Goal: Information Seeking & Learning: Check status

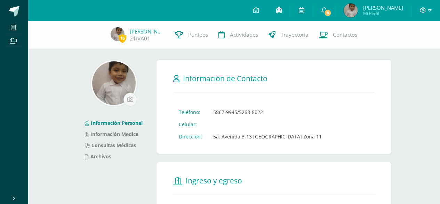
click at [276, 10] on icon at bounding box center [279, 10] width 6 height 6
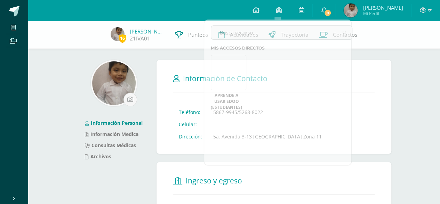
click at [434, 45] on div "16 Ian Ventura 21IVA01 Punteos Actividades Trayectoria Contactos" at bounding box center [220, 35] width 440 height 28
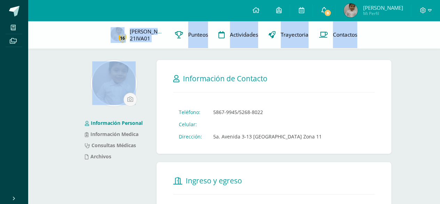
drag, startPoint x: 434, startPoint y: 45, endPoint x: 326, endPoint y: 13, distance: 112.9
click at [326, 13] on span "8" at bounding box center [328, 13] width 8 height 8
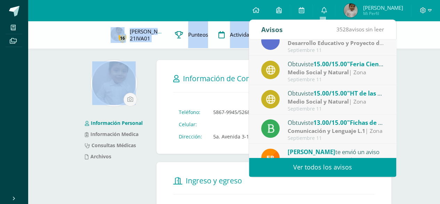
scroll to position [116, 0]
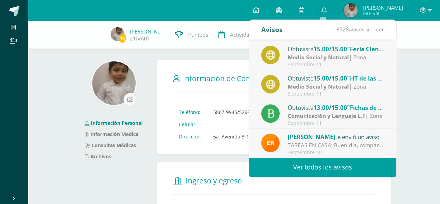
click at [329, 145] on div "TAREAS EN CASA: Buen día, comparto las actividades que los niños harán en casa …" at bounding box center [336, 145] width 97 height 8
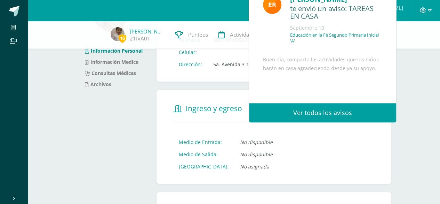
scroll to position [84, 0]
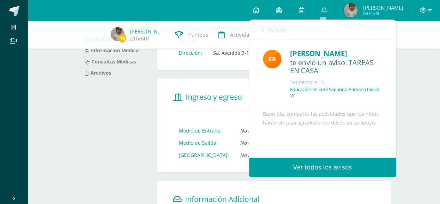
click at [333, 167] on link "Ver todos los avisos" at bounding box center [322, 166] width 147 height 19
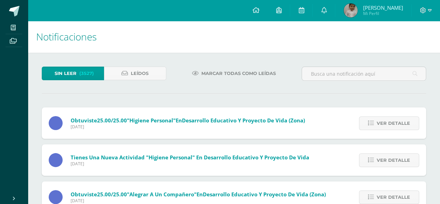
click at [395, 83] on div at bounding box center [364, 77] width 130 height 20
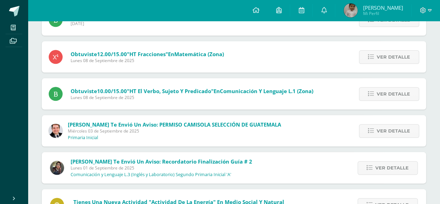
scroll to position [326, 0]
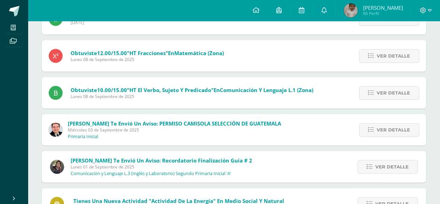
click at [418, 188] on div "Ver detalle" at bounding box center [387, 203] width 79 height 31
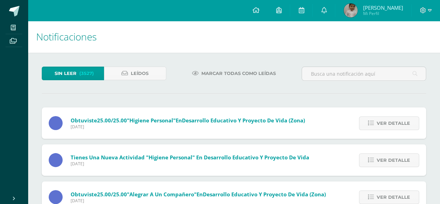
scroll to position [18, 0]
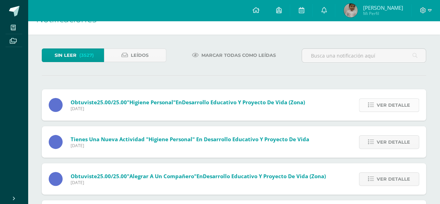
click at [393, 104] on span "Ver detalle" at bounding box center [393, 105] width 33 height 13
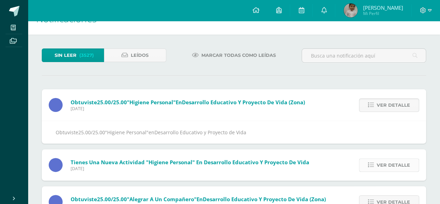
click at [392, 167] on span "Ver detalle" at bounding box center [393, 164] width 33 height 13
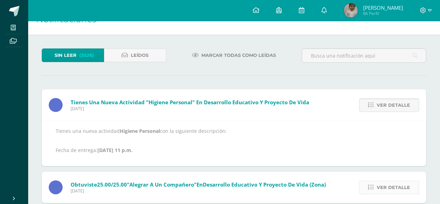
click at [393, 188] on span "Ver detalle" at bounding box center [393, 187] width 33 height 13
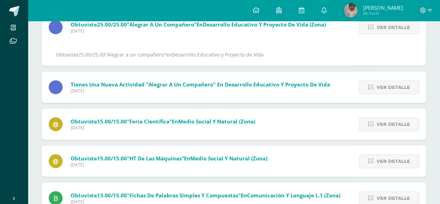
scroll to position [102, 0]
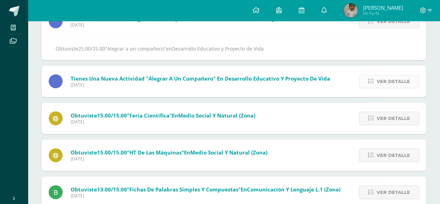
click at [386, 76] on span "Ver detalle" at bounding box center [393, 81] width 33 height 13
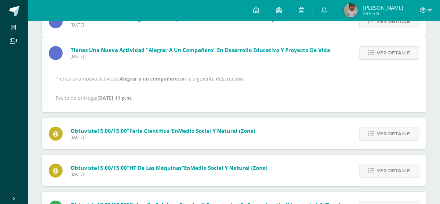
scroll to position [70, 0]
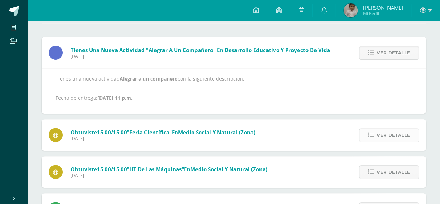
click at [389, 137] on span "Ver detalle" at bounding box center [393, 134] width 33 height 13
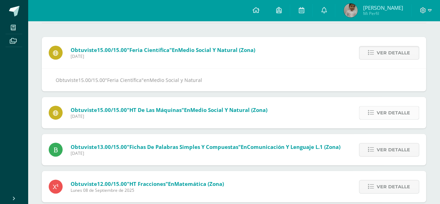
click at [391, 107] on span "Ver detalle" at bounding box center [393, 112] width 33 height 13
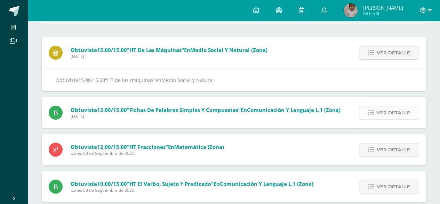
click at [388, 115] on span "Ver detalle" at bounding box center [393, 112] width 33 height 13
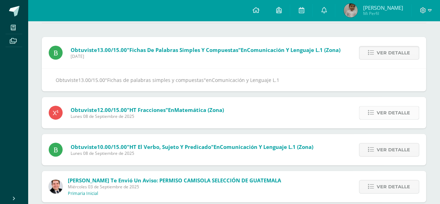
click at [389, 115] on span "Ver detalle" at bounding box center [393, 112] width 33 height 13
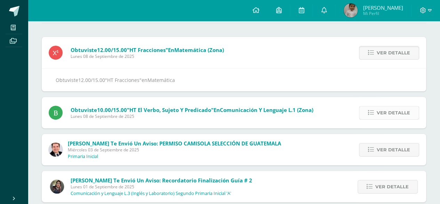
click at [387, 113] on span "Ver detalle" at bounding box center [393, 112] width 33 height 13
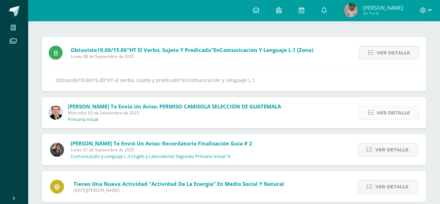
click at [384, 116] on span "Ver detalle" at bounding box center [393, 112] width 33 height 13
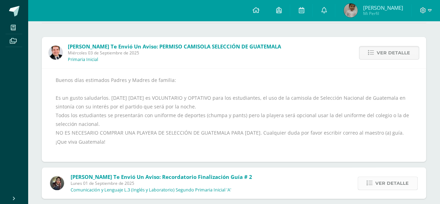
click at [392, 181] on span "Ver detalle" at bounding box center [392, 183] width 33 height 13
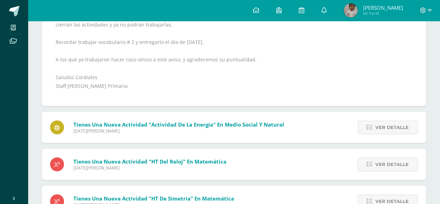
scroll to position [196, 0]
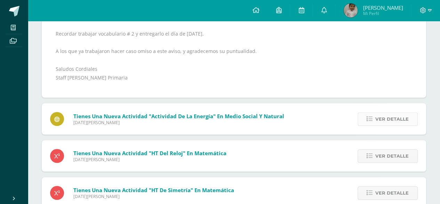
click at [403, 112] on span "Ver detalle" at bounding box center [392, 118] width 33 height 13
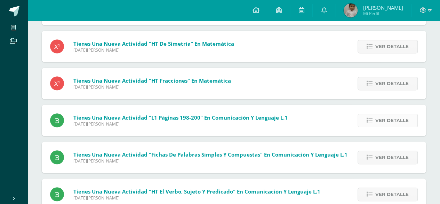
click at [394, 121] on span "Ver detalle" at bounding box center [392, 120] width 33 height 13
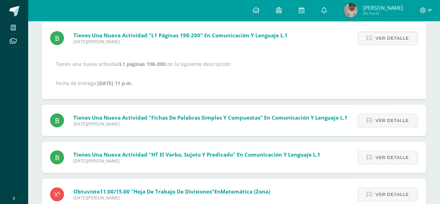
scroll to position [281, 0]
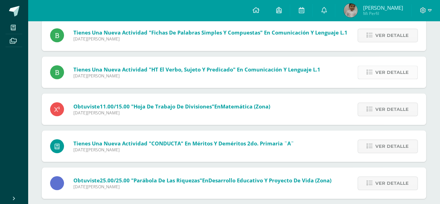
click at [370, 72] on icon at bounding box center [370, 72] width 6 height 6
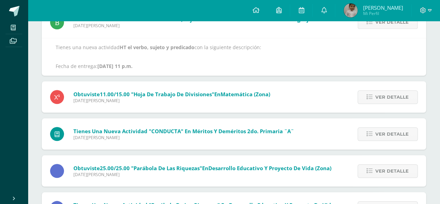
scroll to position [249, 0]
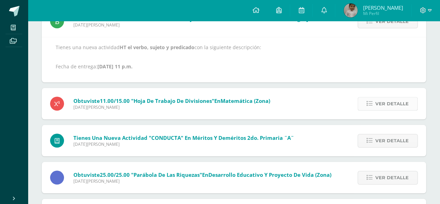
click at [385, 105] on span "Ver detalle" at bounding box center [392, 103] width 33 height 13
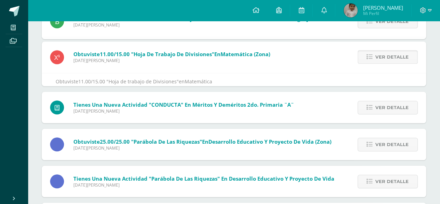
scroll to position [218, 0]
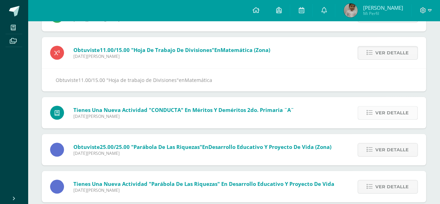
click at [384, 108] on span "Ver detalle" at bounding box center [392, 112] width 33 height 13
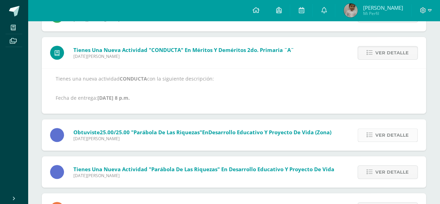
click at [382, 130] on span "Ver detalle" at bounding box center [392, 134] width 33 height 13
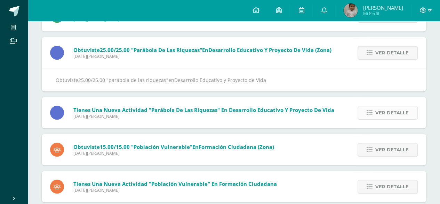
click at [386, 112] on span "Ver detalle" at bounding box center [392, 112] width 33 height 13
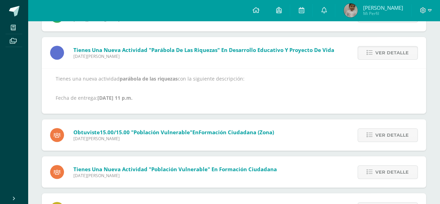
click at [385, 126] on div "Ver detalle" at bounding box center [387, 134] width 79 height 31
click at [385, 129] on span "Ver detalle" at bounding box center [392, 134] width 33 height 13
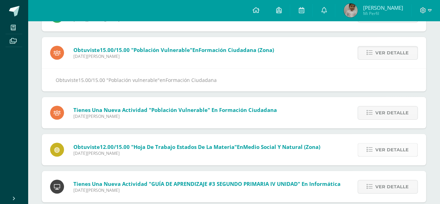
click at [390, 145] on span "Ver detalle" at bounding box center [392, 149] width 33 height 13
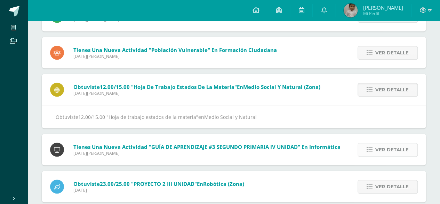
click at [391, 147] on span "Ver detalle" at bounding box center [392, 149] width 33 height 13
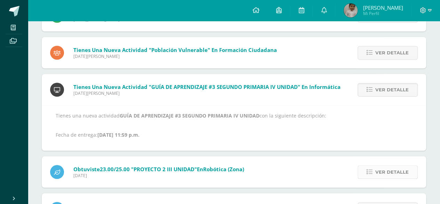
click at [389, 168] on span "Ver detalle" at bounding box center [392, 171] width 33 height 13
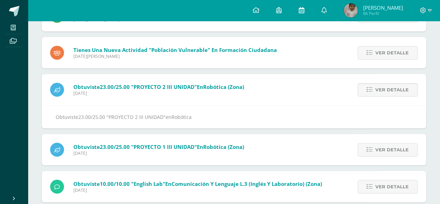
click at [300, 11] on icon at bounding box center [302, 10] width 6 height 6
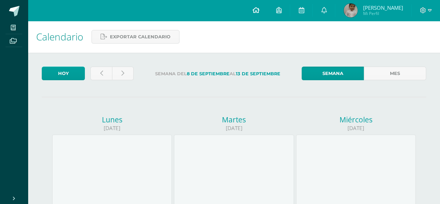
click at [253, 12] on icon at bounding box center [255, 10] width 7 height 6
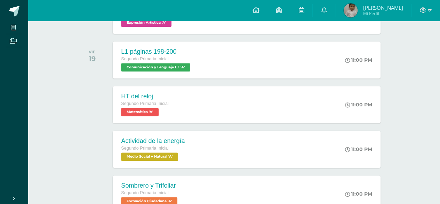
scroll to position [387, 0]
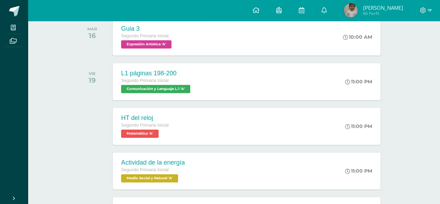
click at [355, 10] on img at bounding box center [351, 10] width 14 height 14
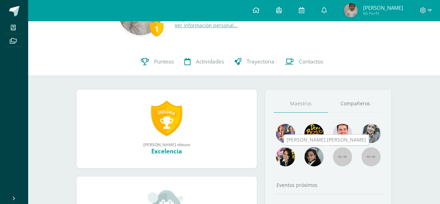
scroll to position [56, 0]
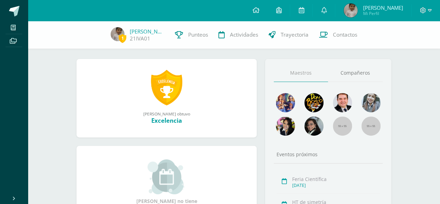
click at [304, 87] on div "Maestros Compañeros Eventos próximos Feria Científica Sept. 13, 2025 HT de sime…" at bounding box center [328, 167] width 126 height 217
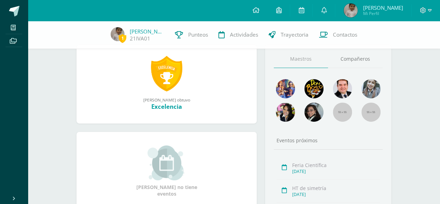
click at [296, 62] on link "Maestros" at bounding box center [301, 59] width 55 height 18
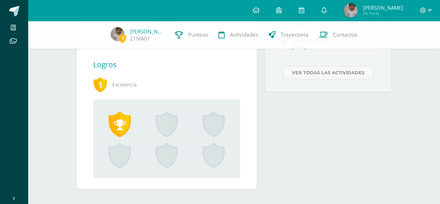
scroll to position [260, 0]
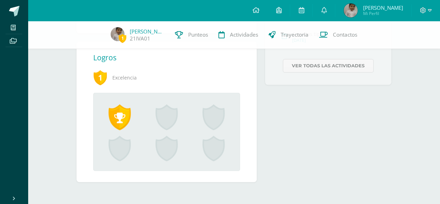
click at [120, 119] on span at bounding box center [120, 117] width 22 height 26
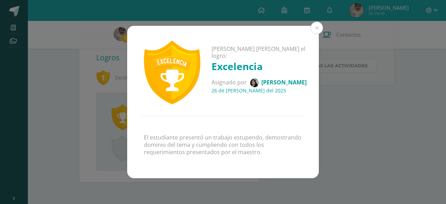
click at [252, 87] on h4 "26 de Julio del 2025" at bounding box center [262, 90] width 102 height 7
click at [318, 28] on button at bounding box center [316, 28] width 13 height 13
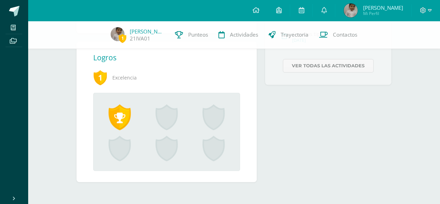
click at [174, 119] on span at bounding box center [167, 117] width 22 height 26
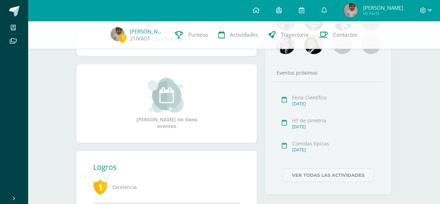
scroll to position [153, 0]
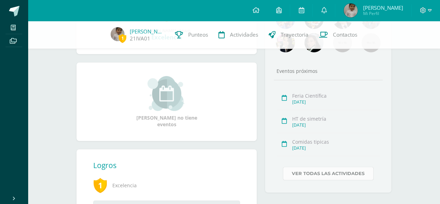
click at [332, 172] on link "Ver todas las actividades" at bounding box center [328, 173] width 91 height 14
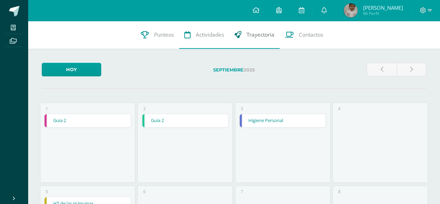
click at [251, 35] on span "Trayectoria" at bounding box center [261, 34] width 28 height 7
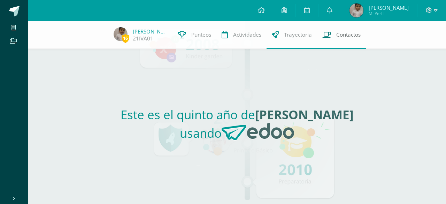
click at [336, 36] on span "Contactos" at bounding box center [348, 34] width 24 height 7
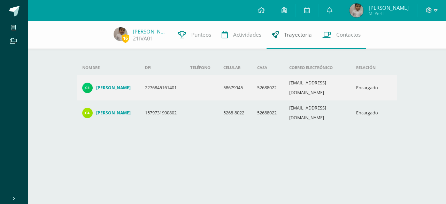
click at [289, 32] on span "Trayectoria" at bounding box center [298, 34] width 28 height 7
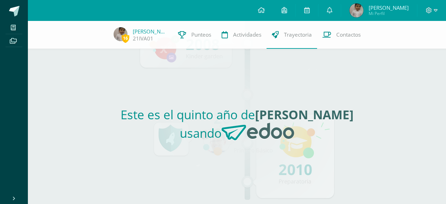
click at [254, 33] on span "Actividades" at bounding box center [247, 34] width 28 height 7
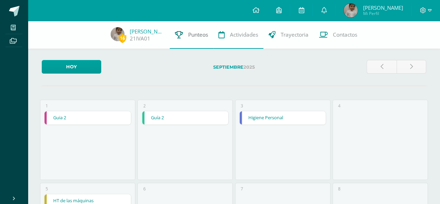
click at [196, 33] on span "Punteos" at bounding box center [198, 34] width 20 height 7
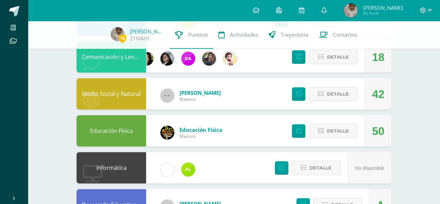
scroll to position [84, 0]
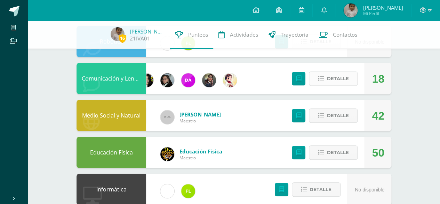
click at [334, 80] on span "Detalle" at bounding box center [338, 78] width 22 height 13
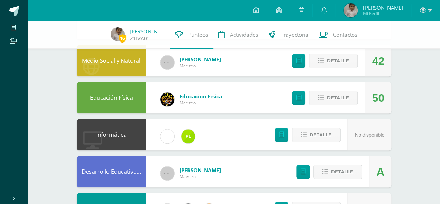
scroll to position [273, 0]
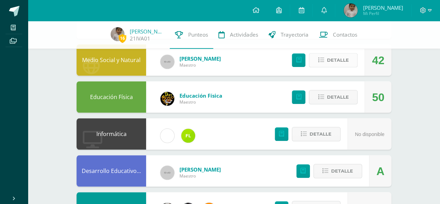
click at [341, 62] on span "Detalle" at bounding box center [338, 60] width 22 height 13
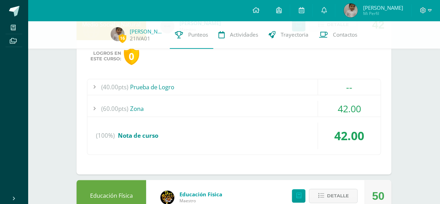
scroll to position [301, 0]
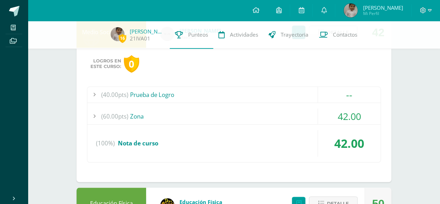
click at [338, 116] on span "42.00" at bounding box center [349, 116] width 23 height 13
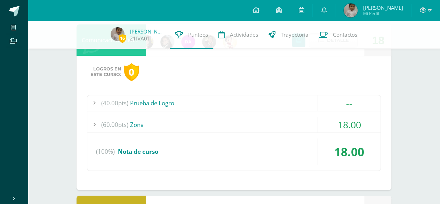
scroll to position [136, 0]
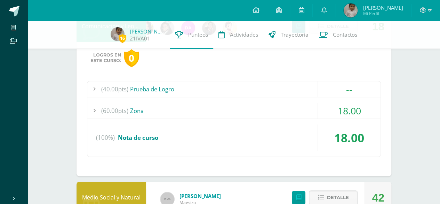
click at [157, 113] on div "(60.00pts) Zona" at bounding box center [234, 111] width 294 height 16
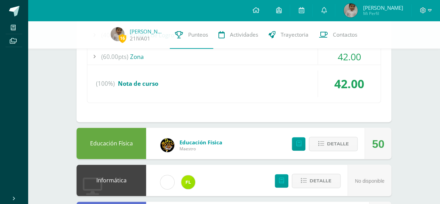
scroll to position [449, 0]
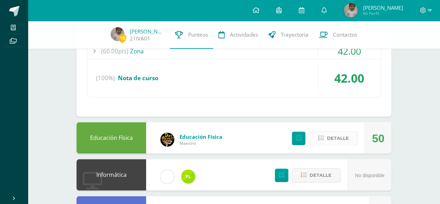
click at [344, 135] on span "Detalle" at bounding box center [338, 138] width 22 height 13
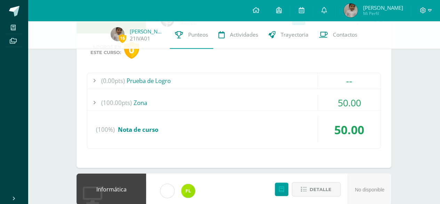
scroll to position [555, 0]
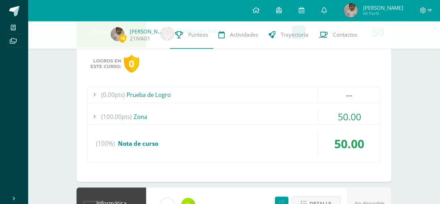
click at [124, 110] on span "(100.00pts)" at bounding box center [116, 116] width 31 height 16
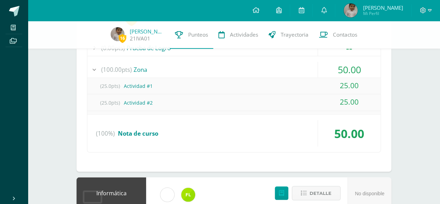
scroll to position [474, 0]
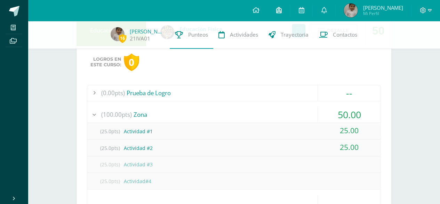
click at [276, 13] on icon at bounding box center [279, 10] width 6 height 6
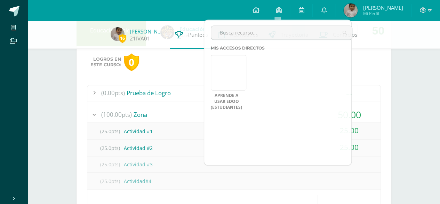
click at [419, 105] on div "16 [PERSON_NAME] 21IVA01 Punteos Actividades Trayectoria Contactos Pendiente Un…" at bounding box center [234, 51] width 413 height 1008
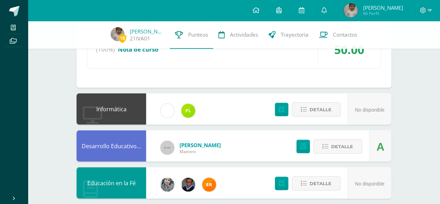
scroll to position [609, 0]
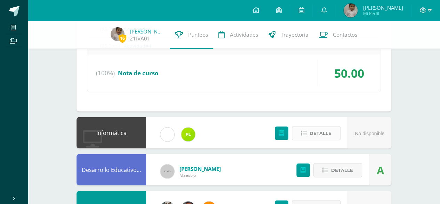
click at [326, 132] on span "Detalle" at bounding box center [321, 132] width 22 height 13
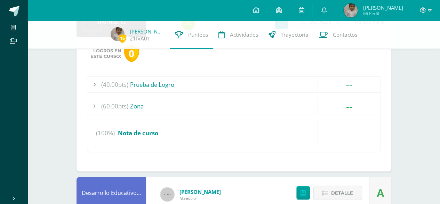
scroll to position [720, 0]
click at [127, 101] on span "(60.00pts)" at bounding box center [114, 105] width 27 height 16
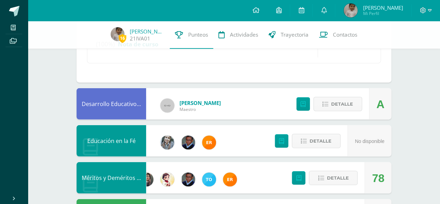
scroll to position [804, 0]
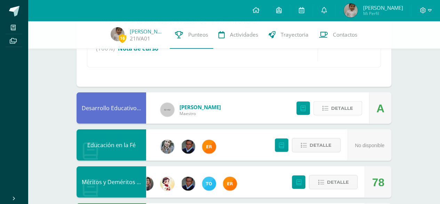
click at [346, 103] on span "Detalle" at bounding box center [342, 108] width 22 height 13
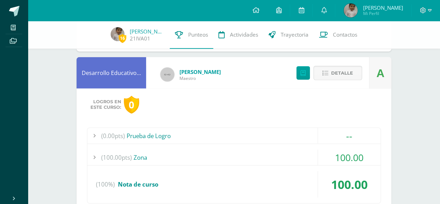
scroll to position [868, 0]
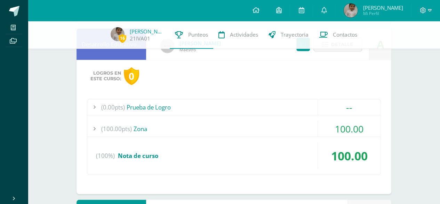
click at [134, 126] on div "(100.00pts) Zona" at bounding box center [234, 129] width 294 height 16
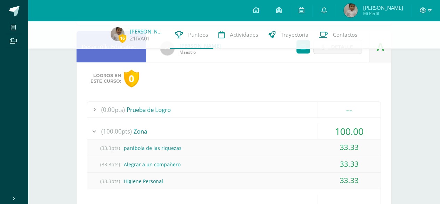
scroll to position [783, 0]
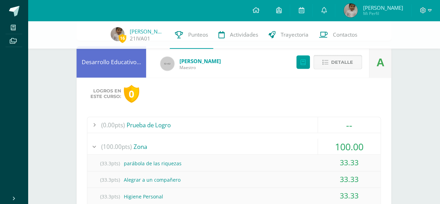
click at [354, 58] on button "Detalle" at bounding box center [338, 62] width 49 height 14
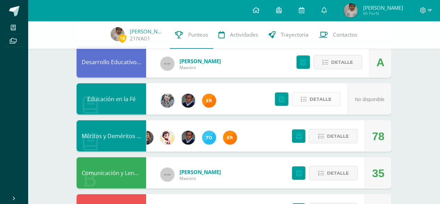
click at [329, 93] on span "Detalle" at bounding box center [321, 99] width 22 height 13
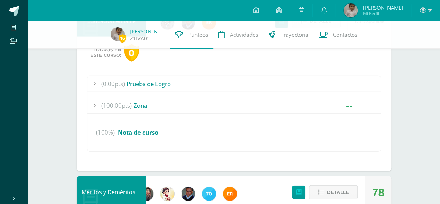
scroll to position [881, 0]
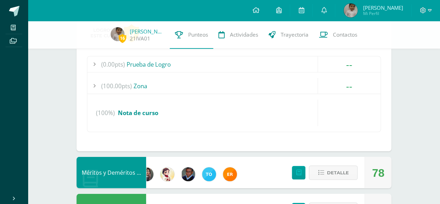
click at [107, 83] on span "(100.00pts)" at bounding box center [116, 86] width 31 height 16
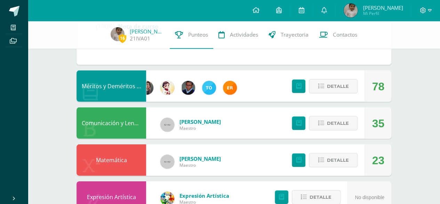
scroll to position [986, 0]
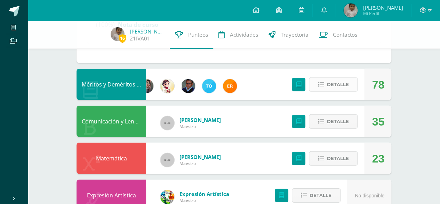
click at [338, 80] on span "Detalle" at bounding box center [338, 84] width 22 height 13
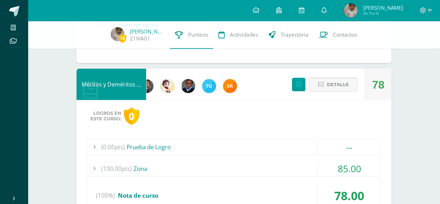
click at [100, 166] on div at bounding box center [94, 169] width 14 height 16
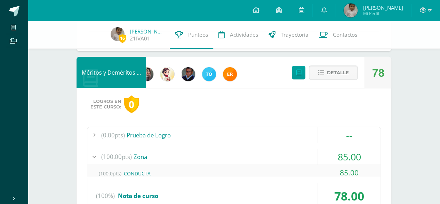
scroll to position [985, 0]
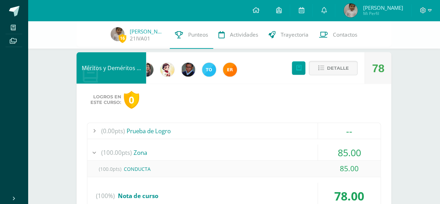
click at [109, 148] on span "(100.00pts)" at bounding box center [116, 153] width 31 height 16
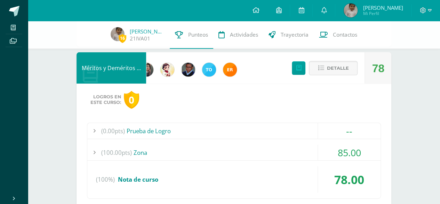
click at [109, 148] on span "(100.00pts)" at bounding box center [116, 153] width 31 height 16
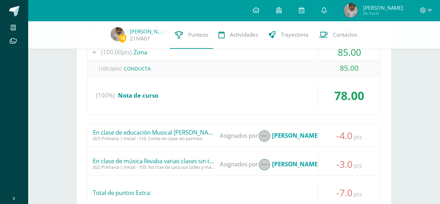
scroll to position [1084, 0]
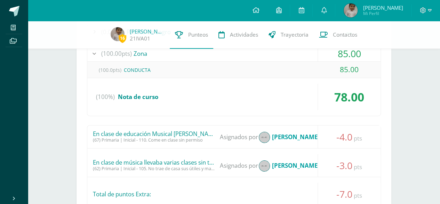
click at [115, 138] on div "(67) Primaria | Inicial - 110. Come en clase sin permiso" at bounding box center [154, 139] width 122 height 5
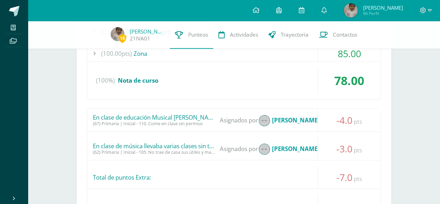
click at [360, 119] on span "pts" at bounding box center [358, 121] width 8 height 8
click at [115, 174] on div "Total de puntos Extra:" at bounding box center [234, 177] width 294 height 23
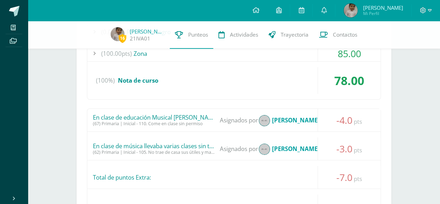
click at [115, 174] on div "Total de puntos Extra:" at bounding box center [234, 177] width 294 height 23
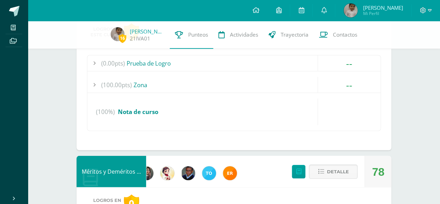
scroll to position [891, 0]
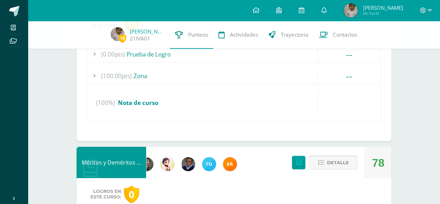
click at [329, 157] on span "Detalle" at bounding box center [338, 162] width 22 height 13
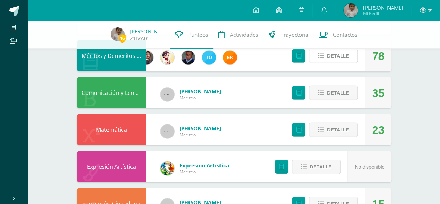
scroll to position [999, 0]
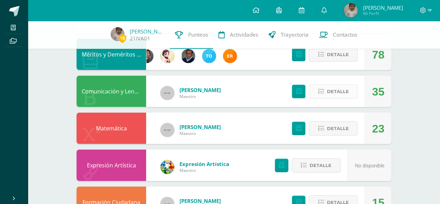
click at [338, 85] on span "Detalle" at bounding box center [338, 91] width 22 height 13
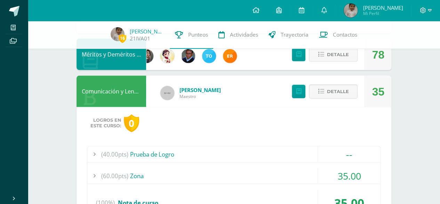
click at [135, 170] on div "(60.00pts) Zona" at bounding box center [234, 176] width 294 height 16
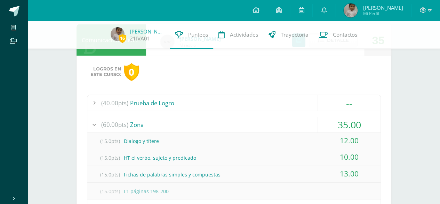
scroll to position [1064, 0]
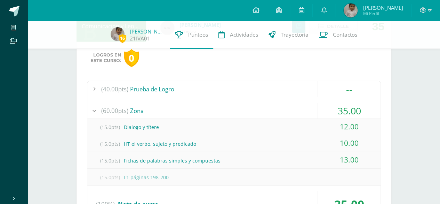
click at [305, 144] on div "(15.0pts) HT el verbo, sujeto y predicado" at bounding box center [234, 144] width 294 height 16
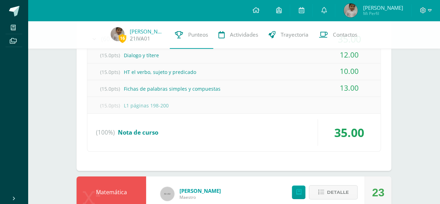
scroll to position [1174, 0]
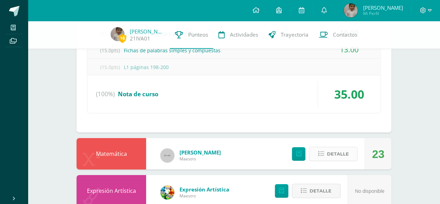
click at [328, 151] on span "Detalle" at bounding box center [338, 153] width 22 height 13
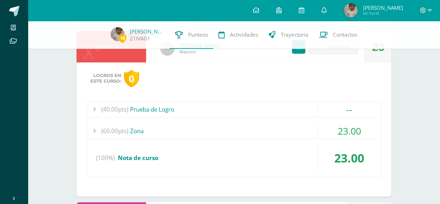
scroll to position [1283, 0]
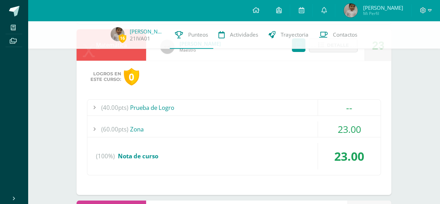
click at [129, 124] on div "(60.00pts) Zona" at bounding box center [234, 129] width 294 height 16
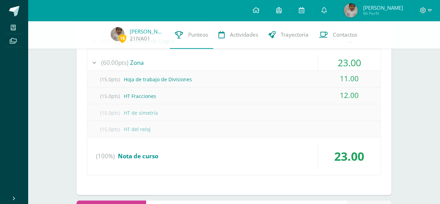
scroll to position [1356, 0]
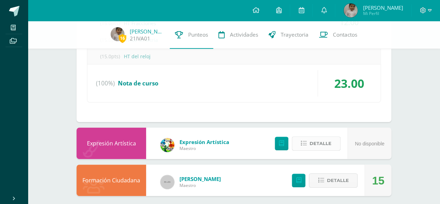
click at [330, 137] on span "Detalle" at bounding box center [321, 143] width 22 height 13
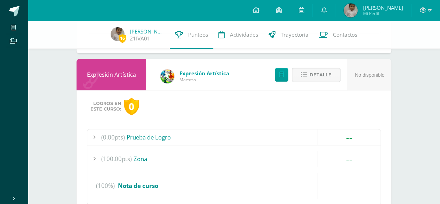
scroll to position [1425, 0]
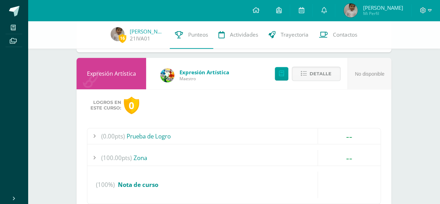
click at [121, 153] on span "(100.00pts)" at bounding box center [116, 158] width 31 height 16
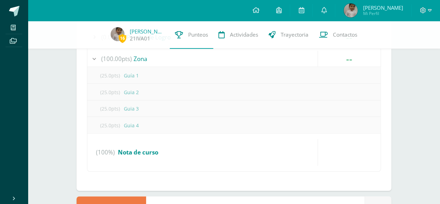
scroll to position [1489, 0]
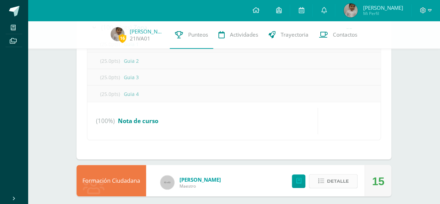
click at [331, 178] on span "Detalle" at bounding box center [338, 180] width 22 height 13
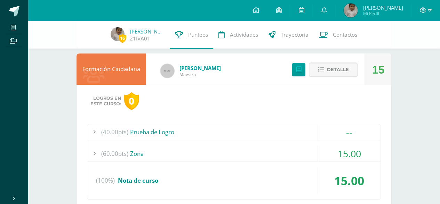
scroll to position [1614, 0]
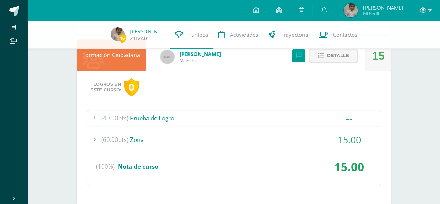
click at [125, 133] on span "(60.00pts)" at bounding box center [114, 140] width 27 height 16
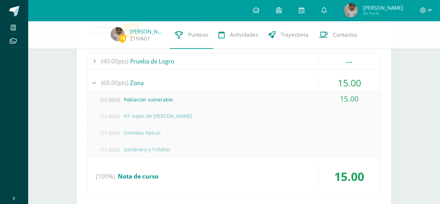
scroll to position [1622, 0]
